Goal: Task Accomplishment & Management: Complete application form

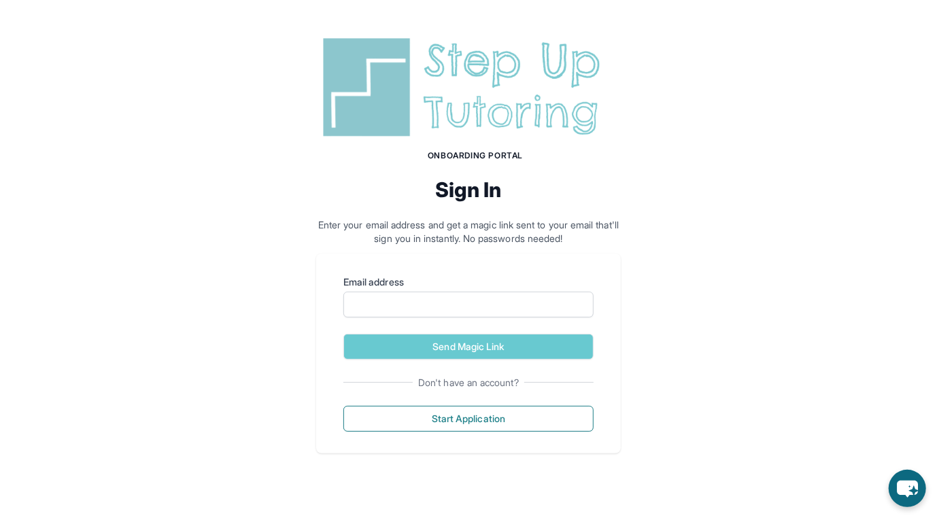
scroll to position [80, 0]
click at [517, 297] on input "Email address" at bounding box center [468, 305] width 250 height 26
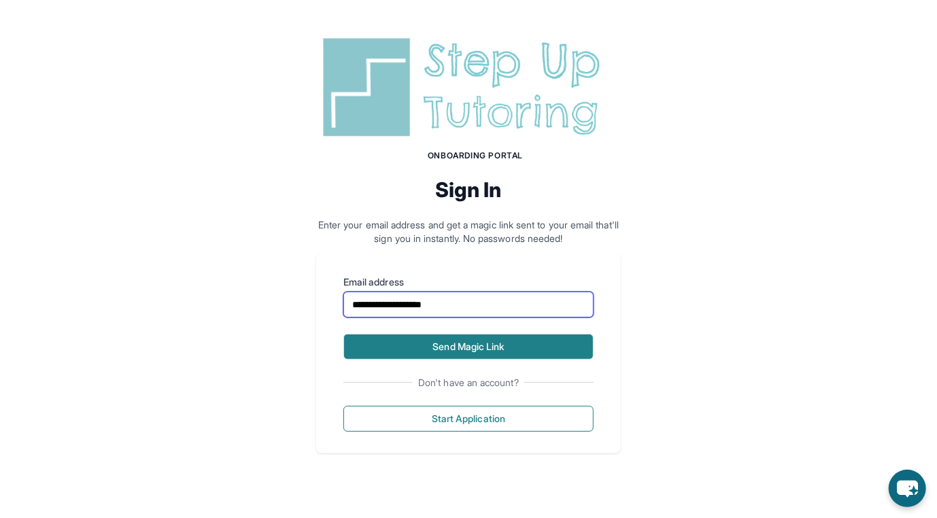
type input "**********"
click at [492, 347] on button "Send Magic Link" at bounding box center [468, 347] width 250 height 26
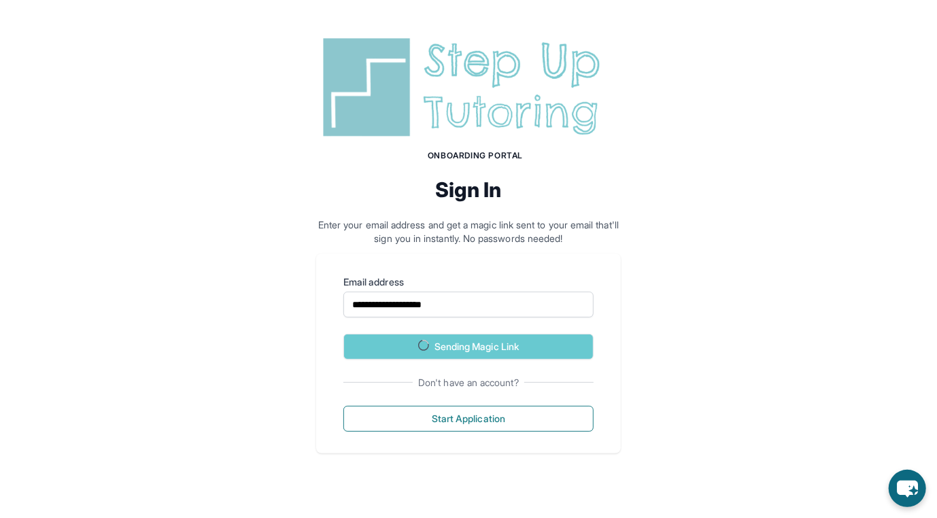
scroll to position [158, 0]
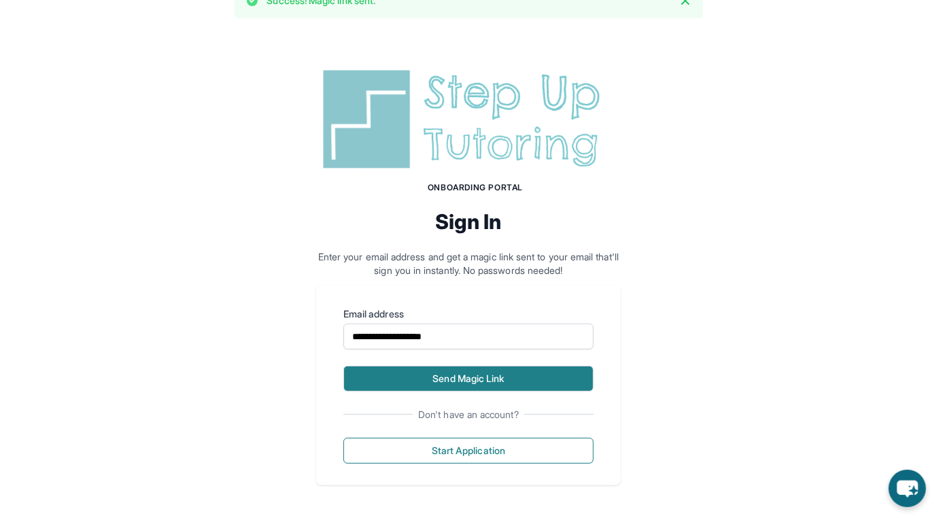
click at [460, 366] on button "Send Magic Link" at bounding box center [468, 379] width 250 height 26
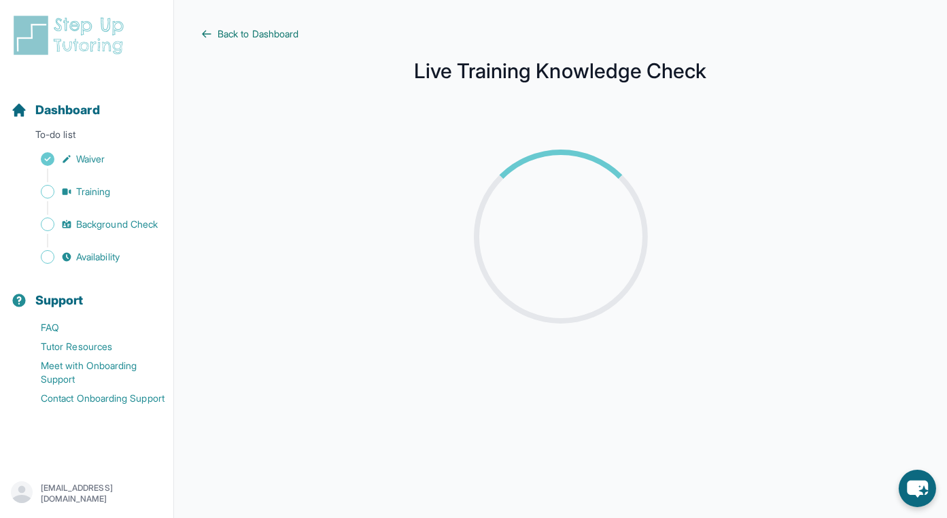
click at [299, 41] on span "Back to Dashboard" at bounding box center [258, 34] width 81 height 14
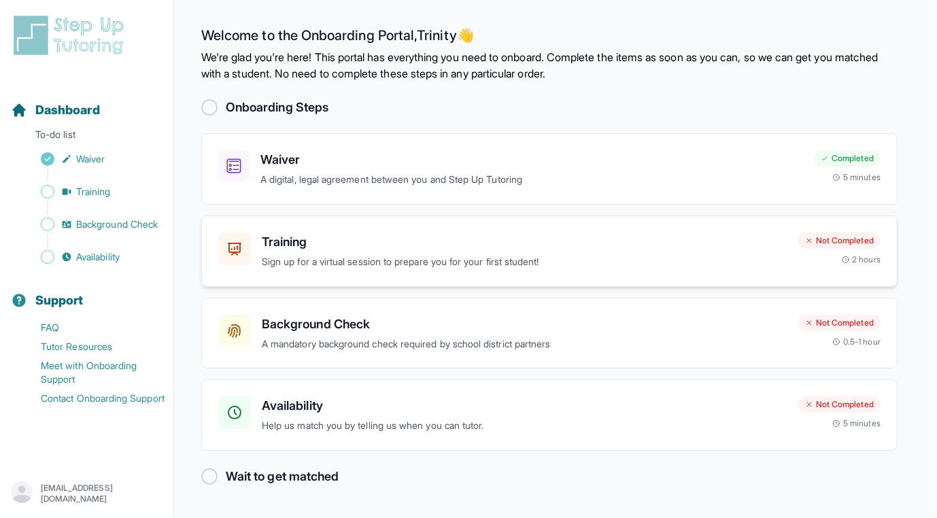
click at [543, 270] on p "Sign up for a virtual session to prepare you for your first student!" at bounding box center [525, 262] width 526 height 16
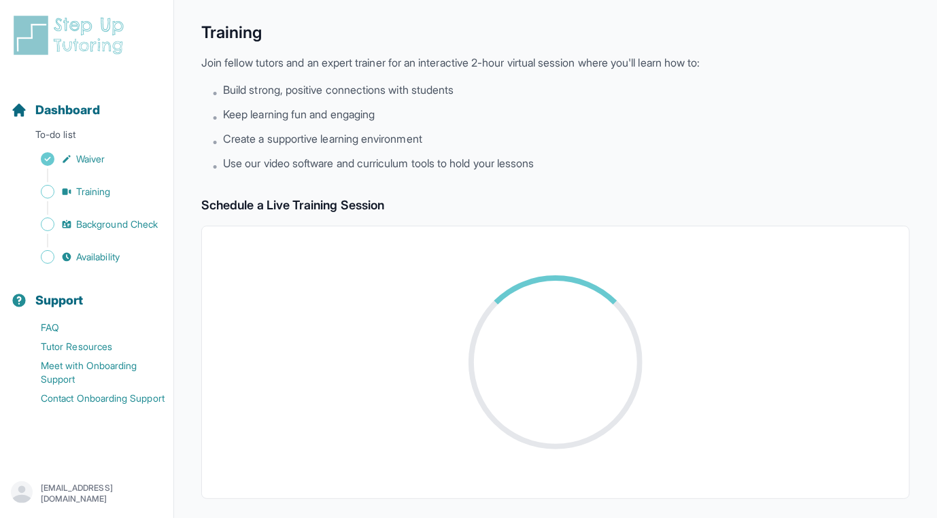
scroll to position [40, 0]
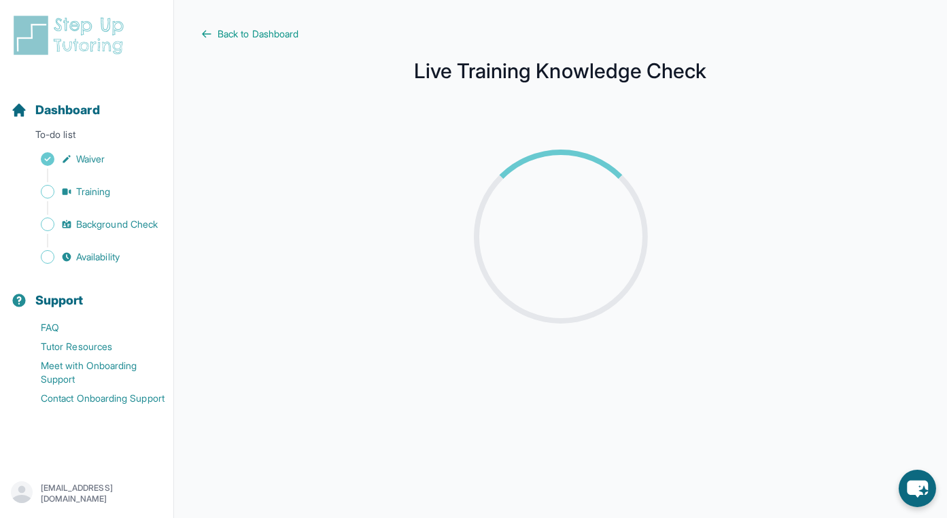
click at [574, 11] on main "Back to Dashboard Live Training Knowledge Check" at bounding box center [560, 259] width 773 height 518
